Goal: Obtain resource: Obtain resource

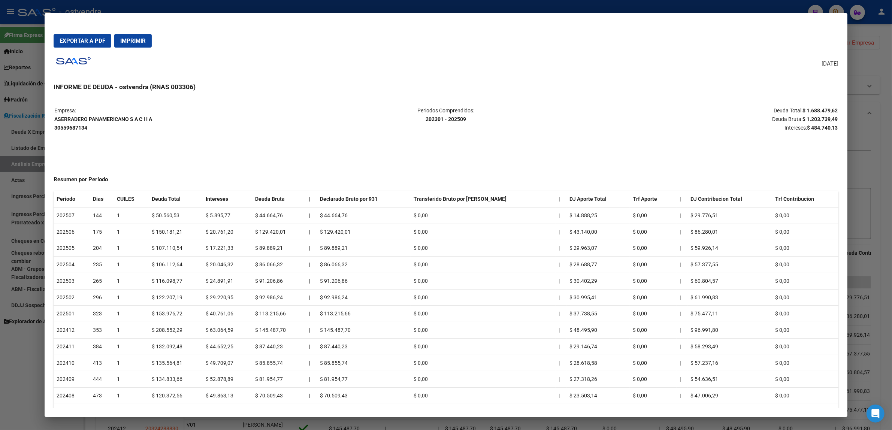
click at [861, 148] on div at bounding box center [446, 215] width 892 height 430
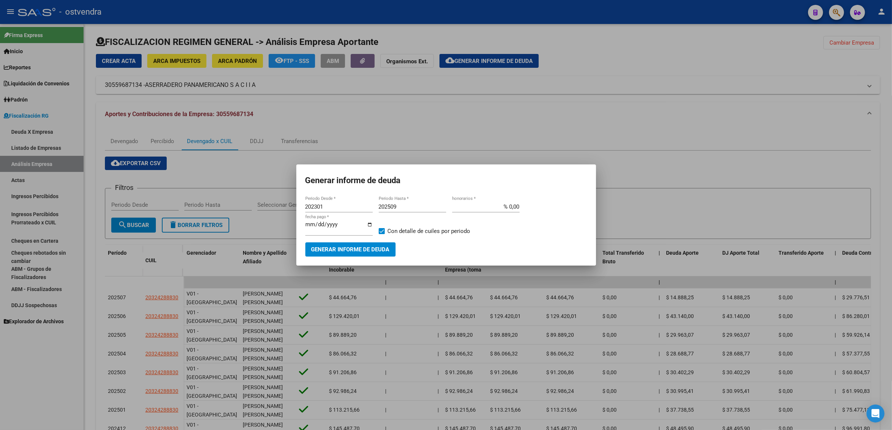
click at [861, 148] on div at bounding box center [446, 215] width 892 height 430
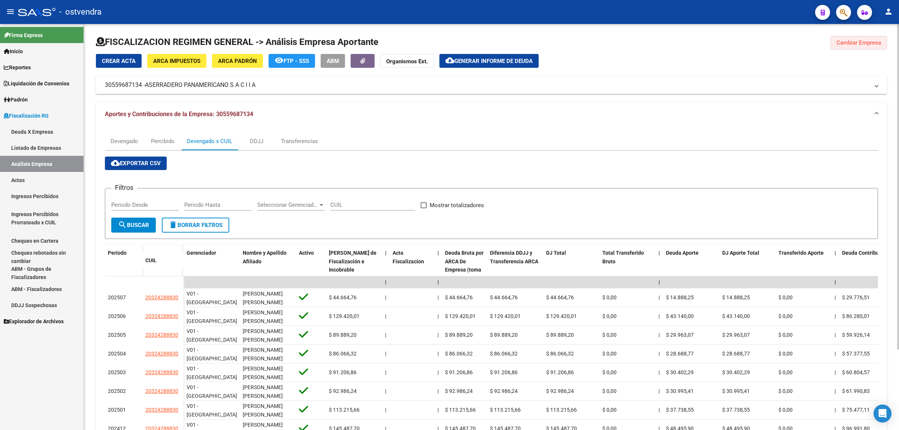
click at [868, 45] on span "Cambiar Empresa" at bounding box center [858, 42] width 45 height 7
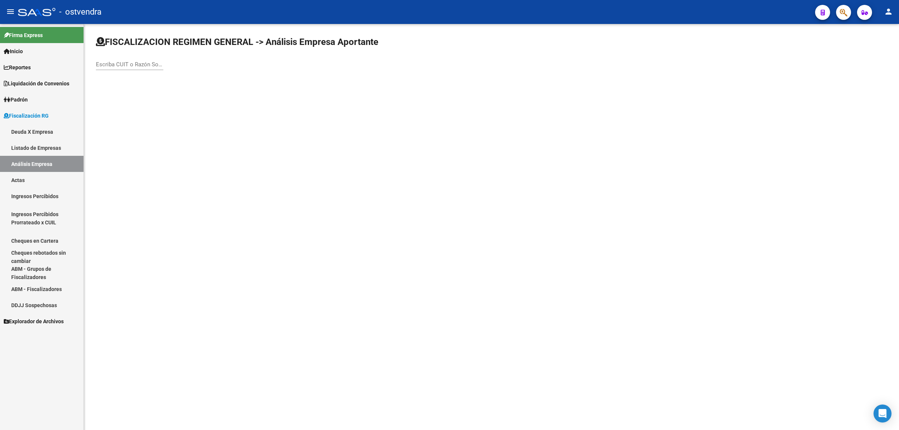
click at [129, 70] on div "Escriba CUIT o Razón Social para buscar" at bounding box center [129, 65] width 67 height 23
click at [130, 67] on input "Escriba CUIT o Razón Social para buscar" at bounding box center [129, 64] width 67 height 7
paste input "30716847108"
type input "30716847108"
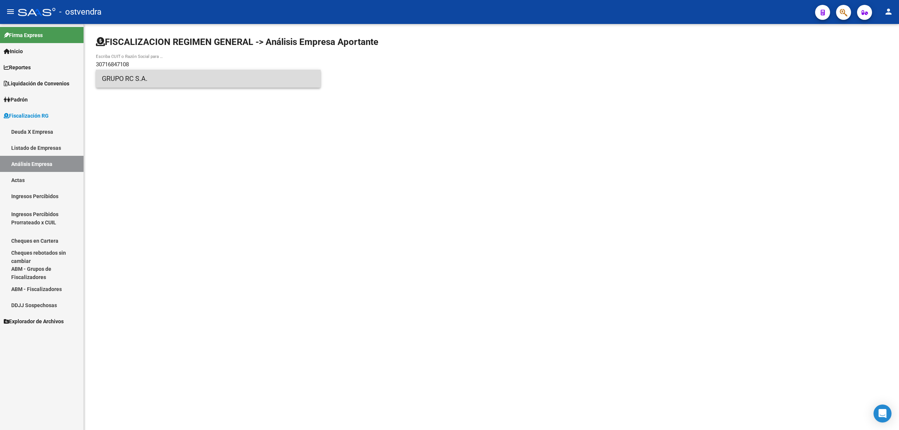
click at [129, 81] on span "GRUPO RC S.A." at bounding box center [208, 79] width 213 height 18
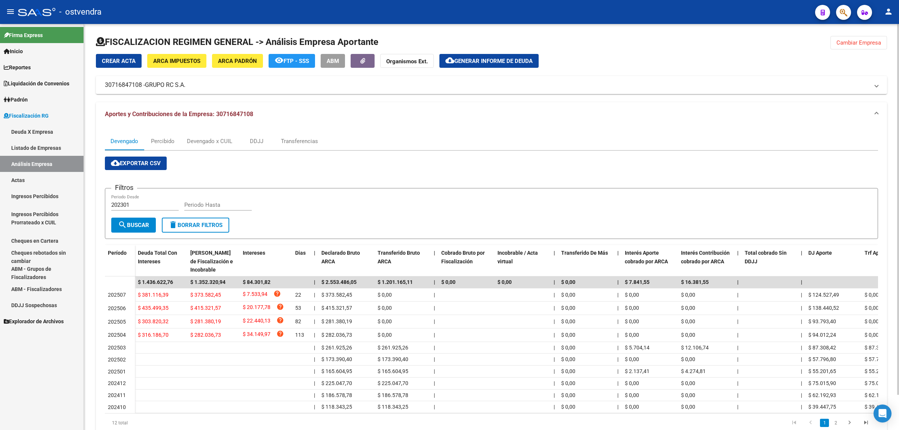
click at [130, 161] on span "cloud_download Exportar CSV" at bounding box center [136, 163] width 50 height 7
click at [208, 139] on div "Devengado x CUIL" at bounding box center [209, 141] width 45 height 8
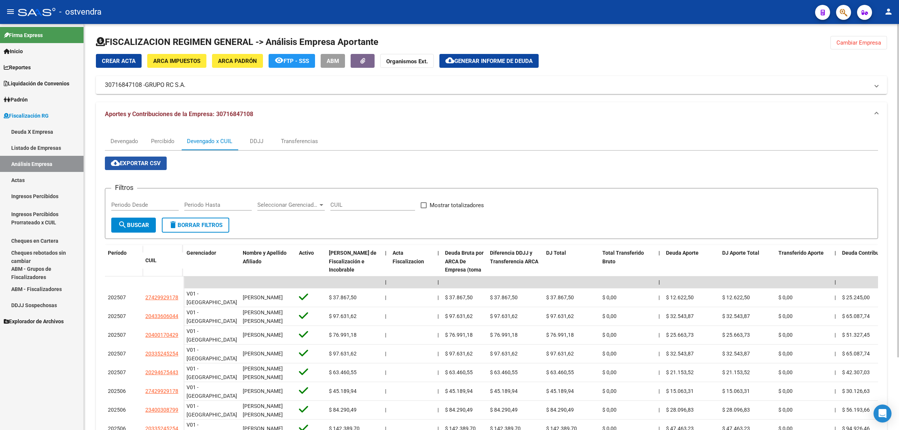
click at [146, 165] on span "cloud_download Exportar CSV" at bounding box center [136, 163] width 50 height 7
click at [491, 56] on button "cloud_download Generar informe de deuda" at bounding box center [488, 61] width 99 height 14
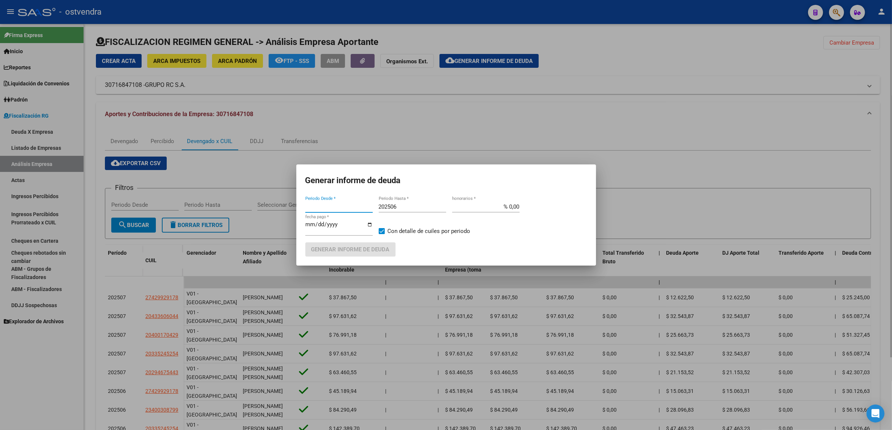
type input "202301"
click at [397, 211] on div "202506 Periodo Hasta *" at bounding box center [412, 206] width 67 height 11
click at [412, 207] on input "202506" at bounding box center [412, 206] width 67 height 7
type input "202509"
click at [317, 225] on input "[DATE]" at bounding box center [338, 227] width 67 height 12
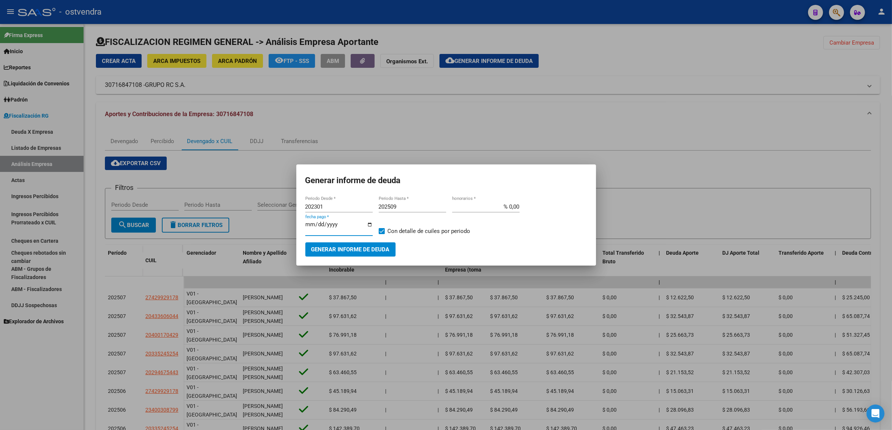
type input "[DATE]"
click at [345, 246] on span "Generar informe de deuda" at bounding box center [350, 249] width 78 height 7
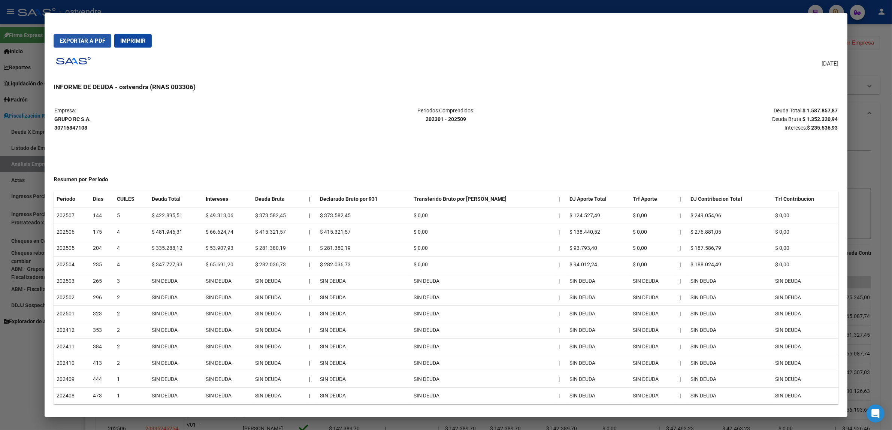
click at [79, 40] on span "Exportar a PDF" at bounding box center [83, 40] width 46 height 7
